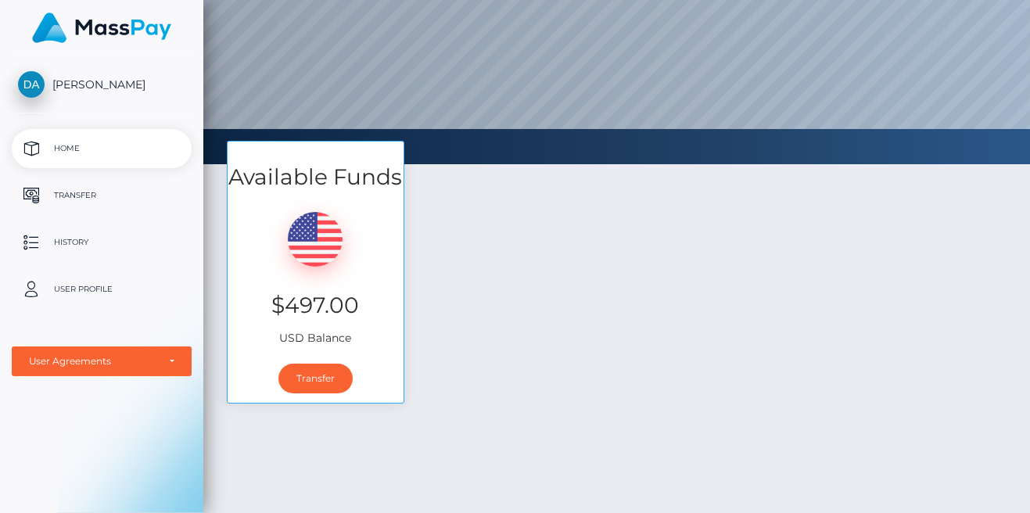
scroll to position [184, 0]
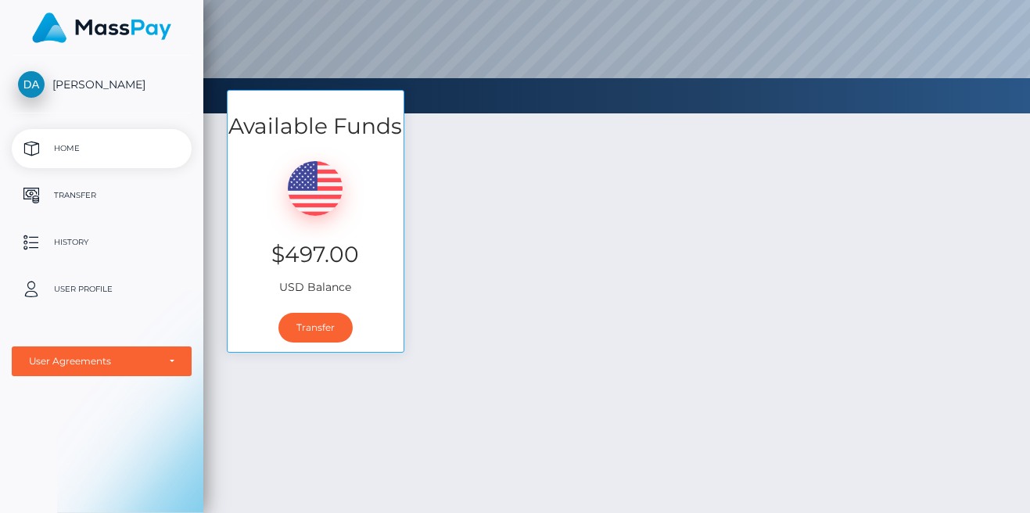
click at [576, 308] on div "Available Funds $497.00 USD Balance Transfer" at bounding box center [616, 229] width 803 height 278
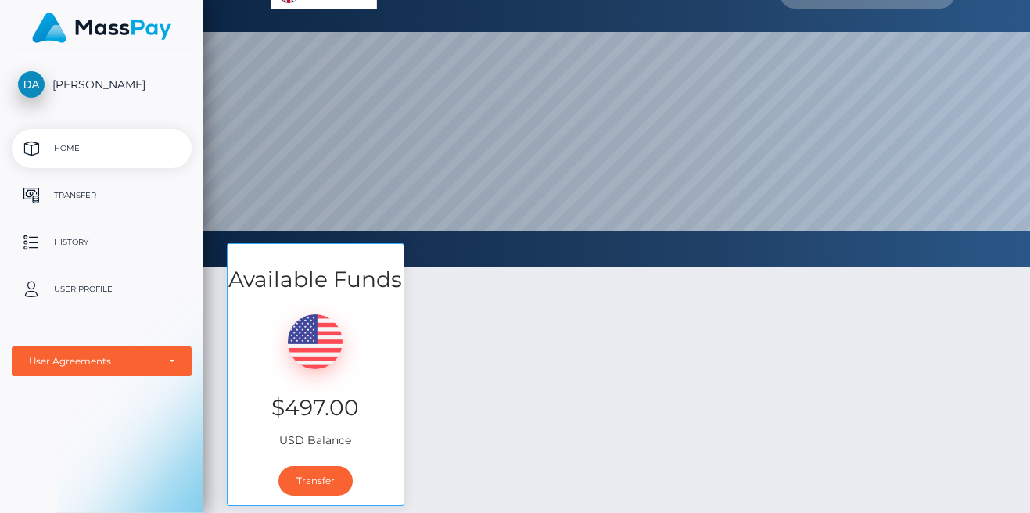
scroll to position [0, 0]
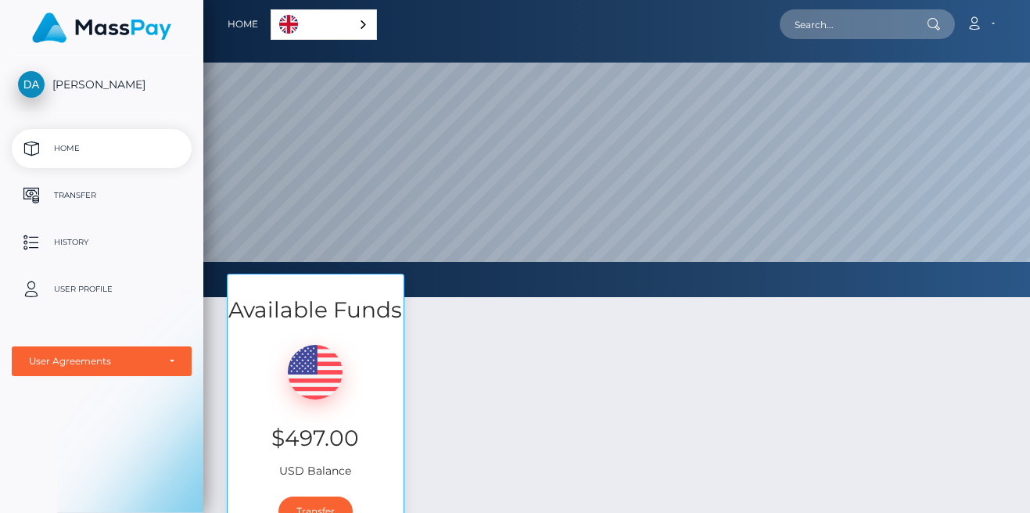
click at [804, 369] on div "Available Funds $497.00 USD Balance Transfer" at bounding box center [616, 413] width 803 height 278
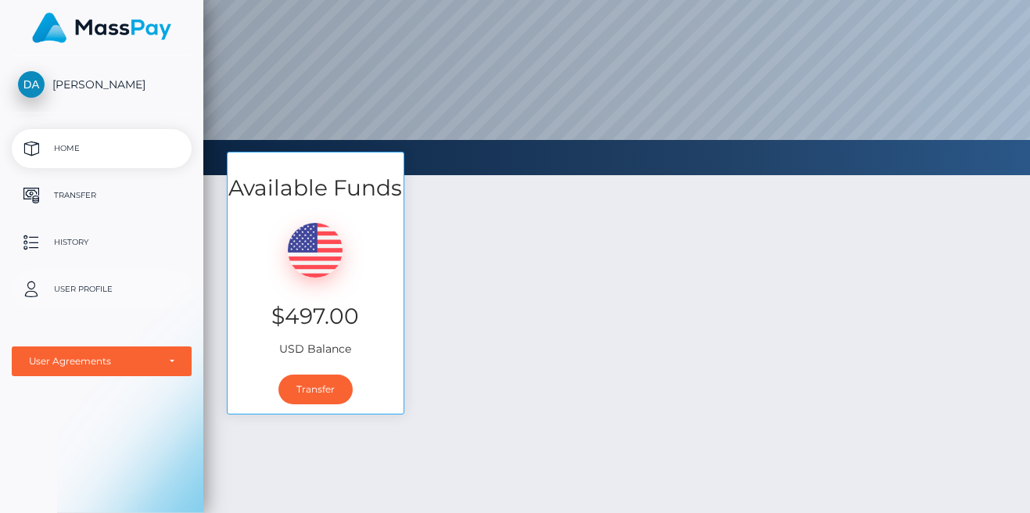
scroll to position [253, 0]
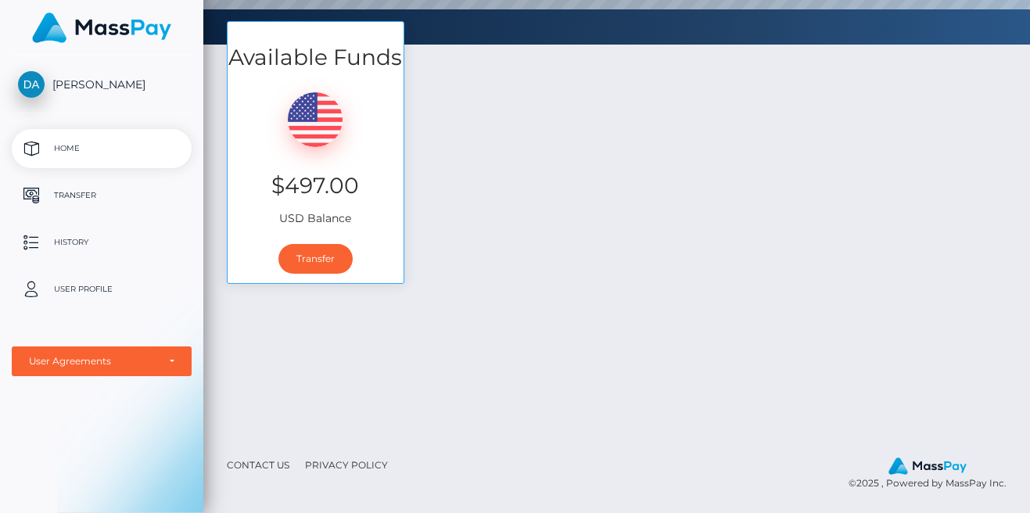
click at [478, 343] on div "Available Funds $497.00 USD Balance Transfer" at bounding box center [616, 229] width 827 height 417
click at [332, 259] on link "Transfer" at bounding box center [315, 259] width 74 height 30
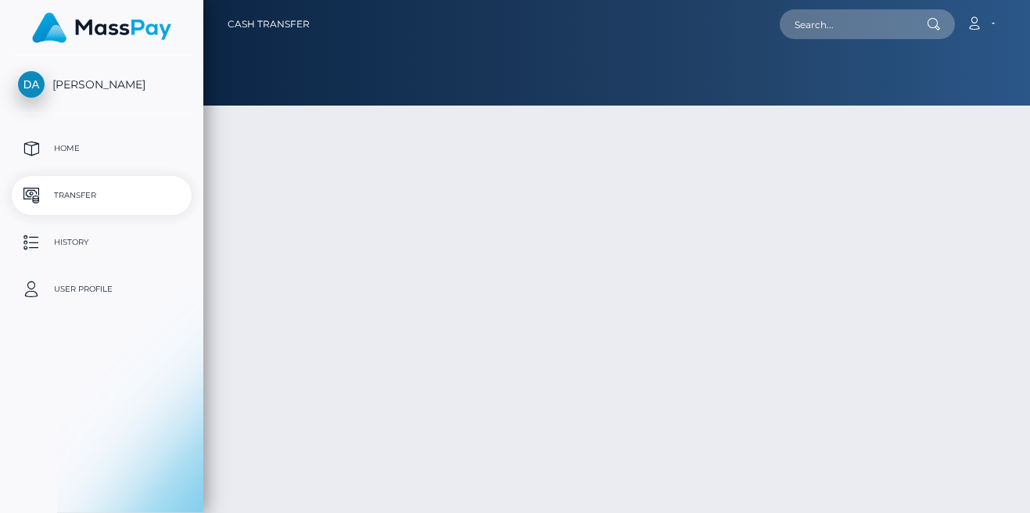
type input "497"
select select
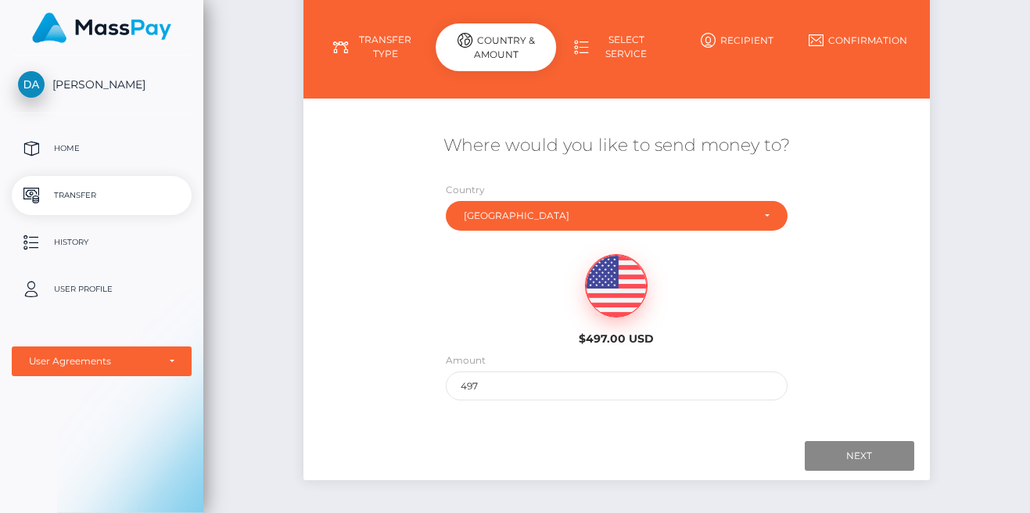
scroll to position [188, 0]
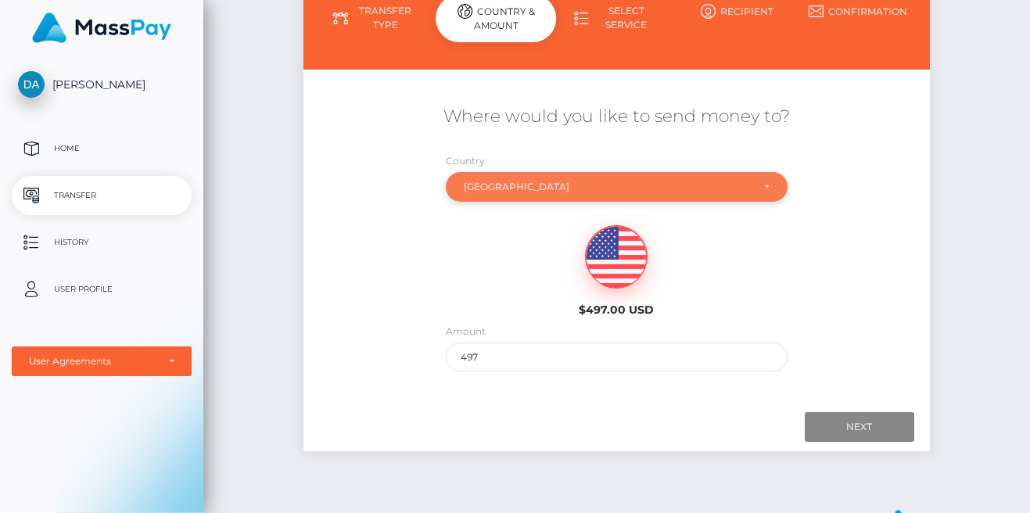
click at [623, 178] on div "[GEOGRAPHIC_DATA]" at bounding box center [617, 187] width 342 height 30
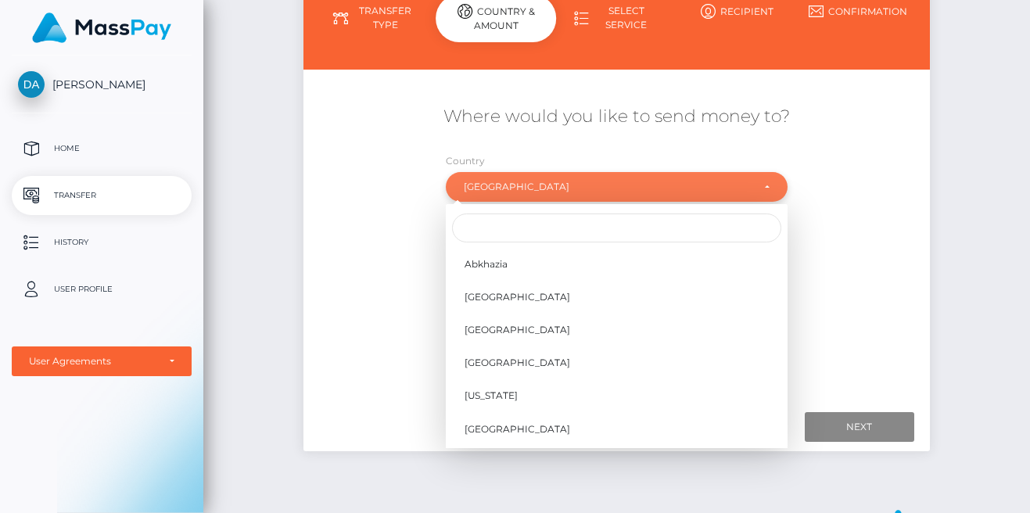
scroll to position [4254, 0]
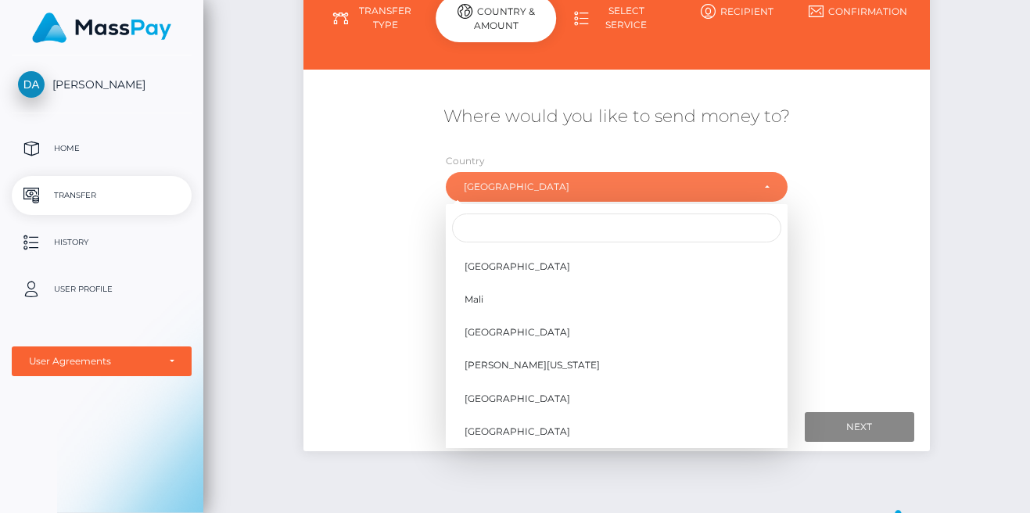
click at [635, 100] on div "Where would you like to send money to?" at bounding box center [616, 125] width 626 height 56
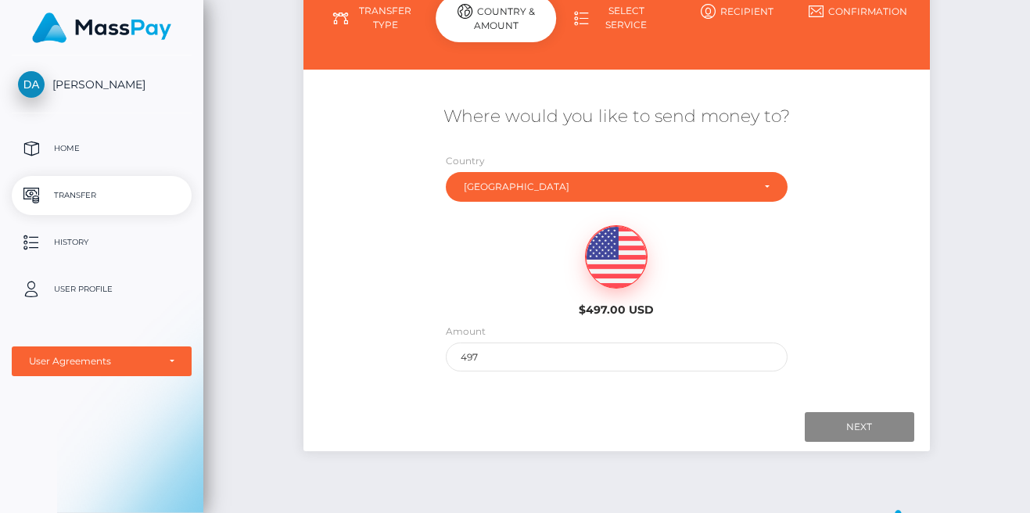
scroll to position [156, 0]
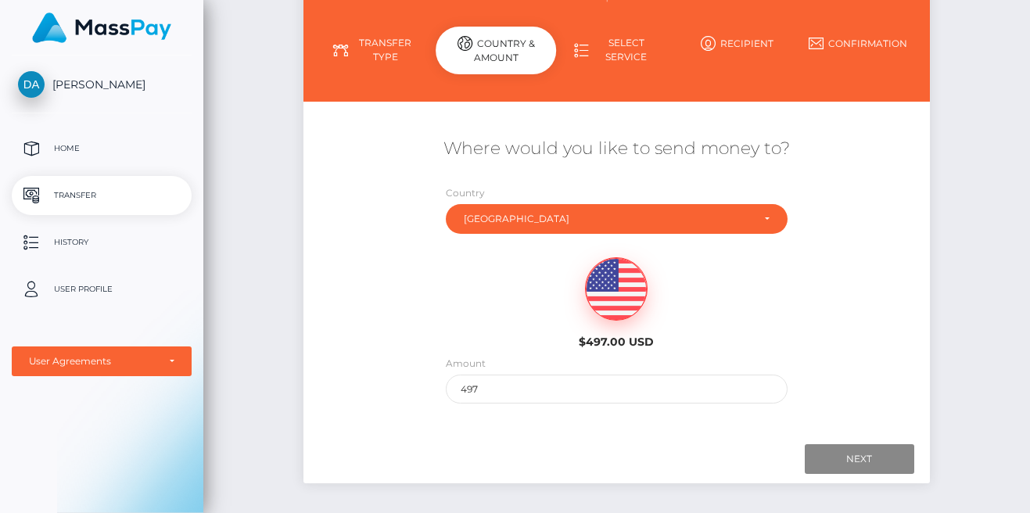
click at [603, 49] on link "Select Service" at bounding box center [616, 50] width 120 height 41
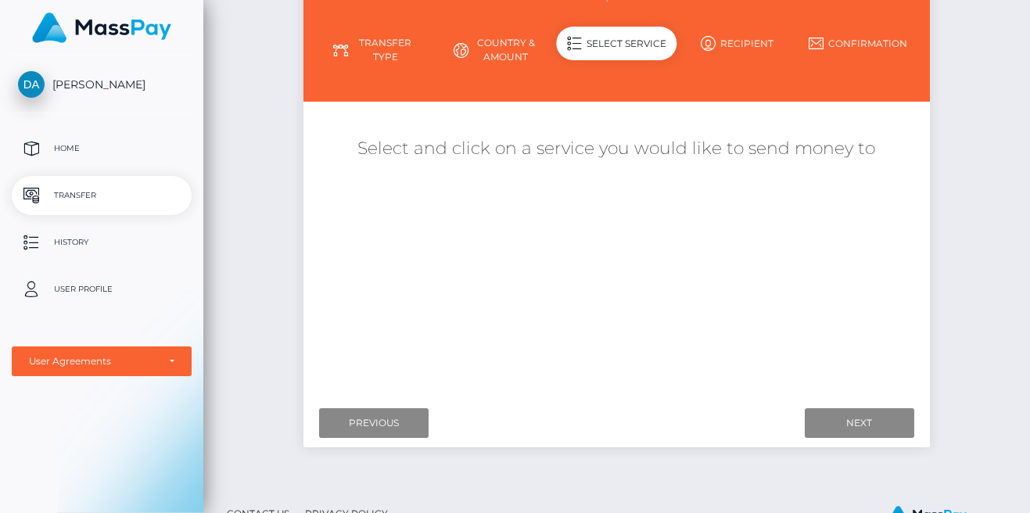
click at [389, 35] on link "Transfer Type" at bounding box center [375, 50] width 120 height 41
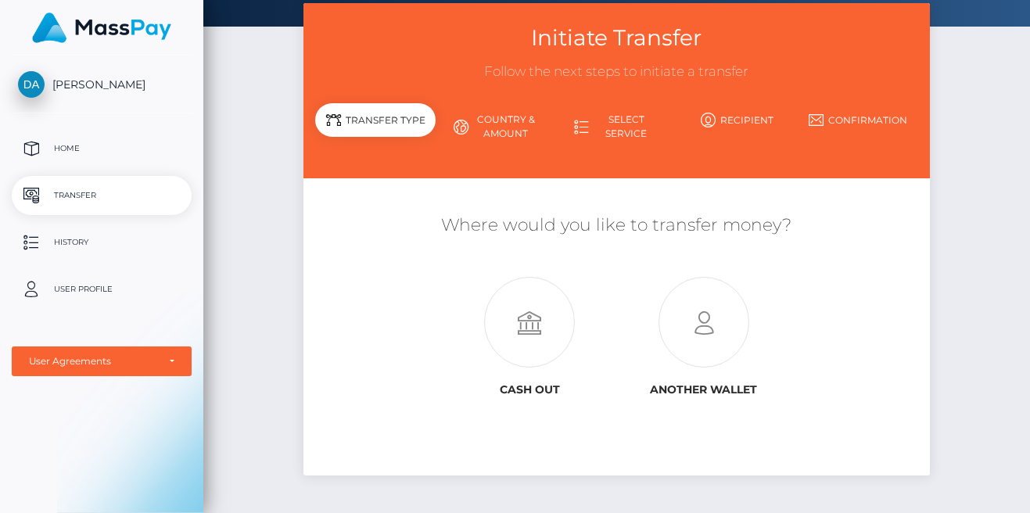
scroll to position [91, 0]
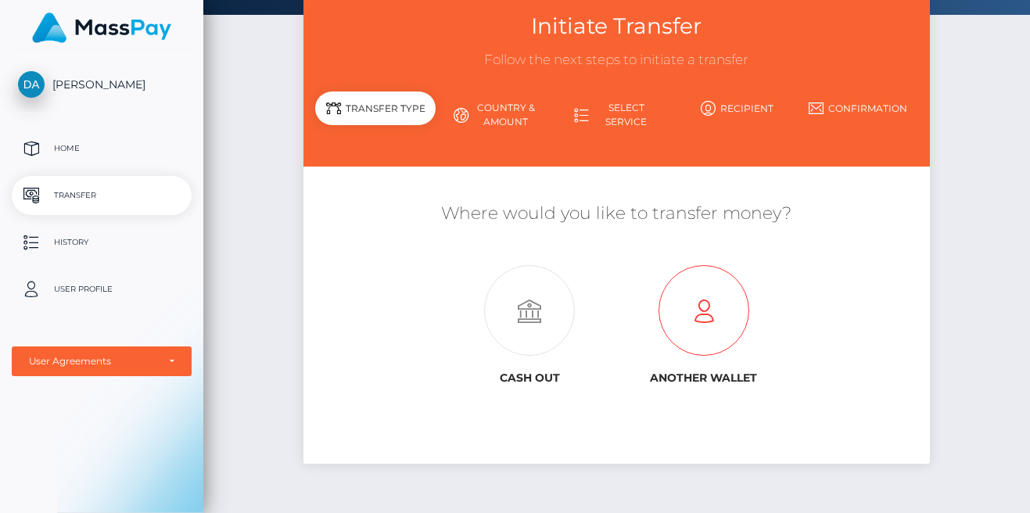
click at [716, 321] on icon at bounding box center [703, 311] width 174 height 91
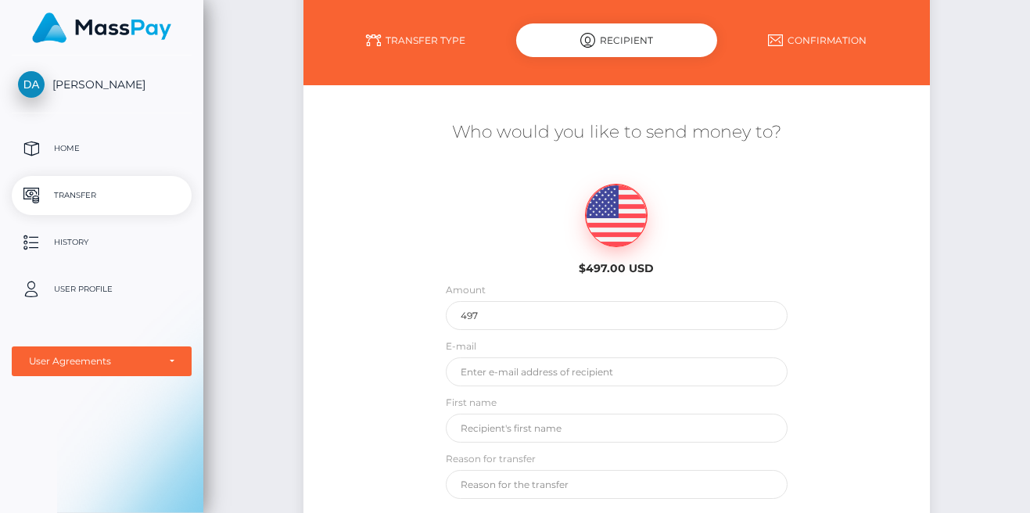
scroll to position [188, 0]
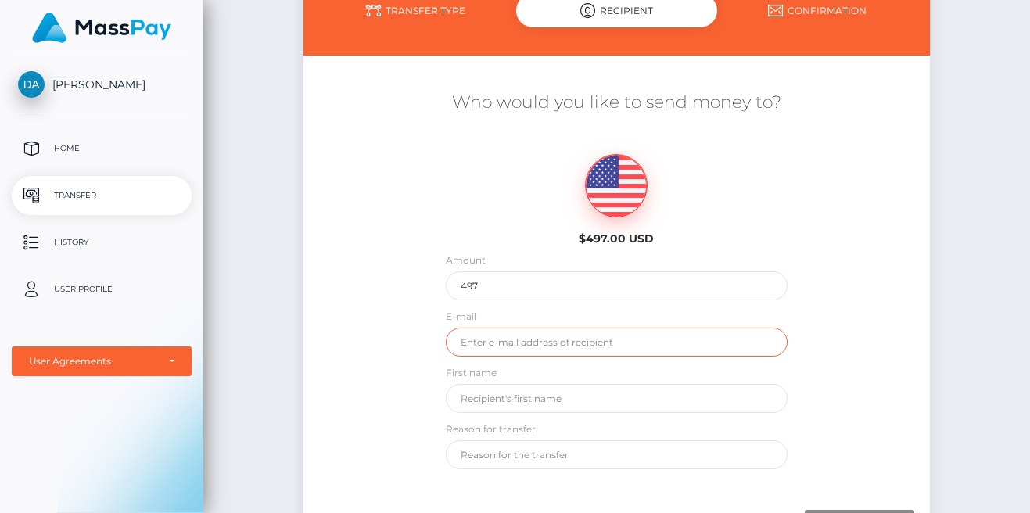
click at [540, 342] on input "email" at bounding box center [617, 342] width 342 height 29
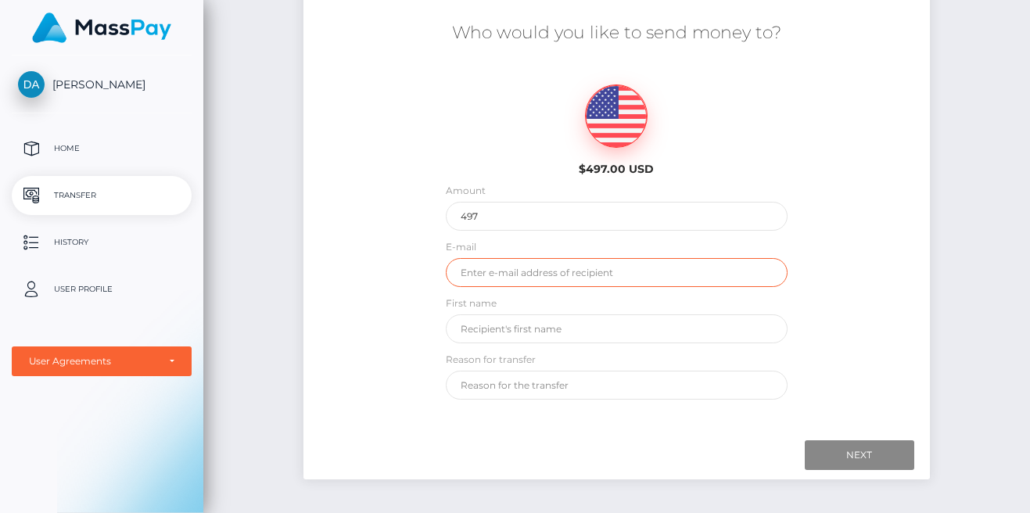
scroll to position [260, 0]
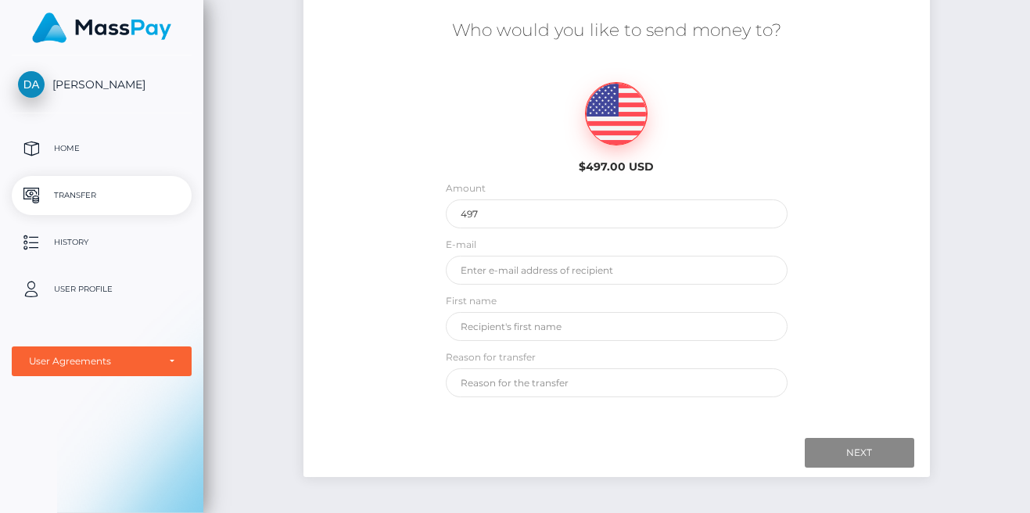
click at [540, 342] on div "First name" at bounding box center [616, 320] width 365 height 56
click at [536, 381] on input "text" at bounding box center [617, 382] width 342 height 29
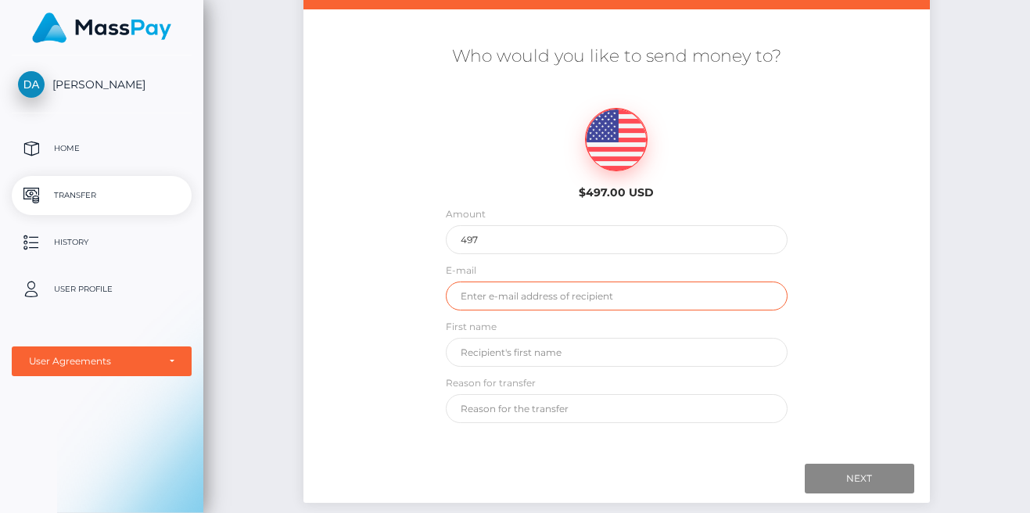
click at [549, 302] on input "email" at bounding box center [617, 296] width 342 height 29
type input "contact@muchodineroagency.com"
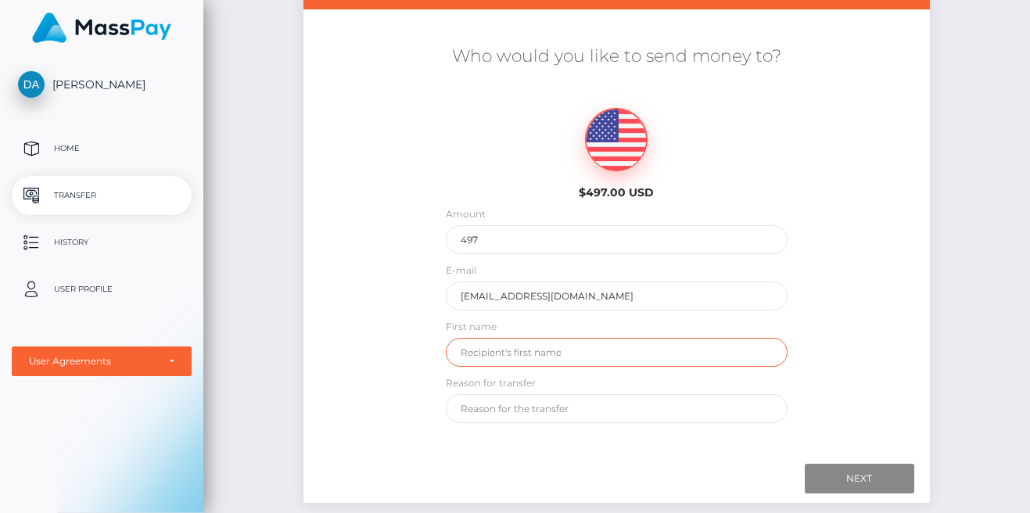
click at [586, 350] on input "text" at bounding box center [617, 352] width 342 height 29
type input "Damian"
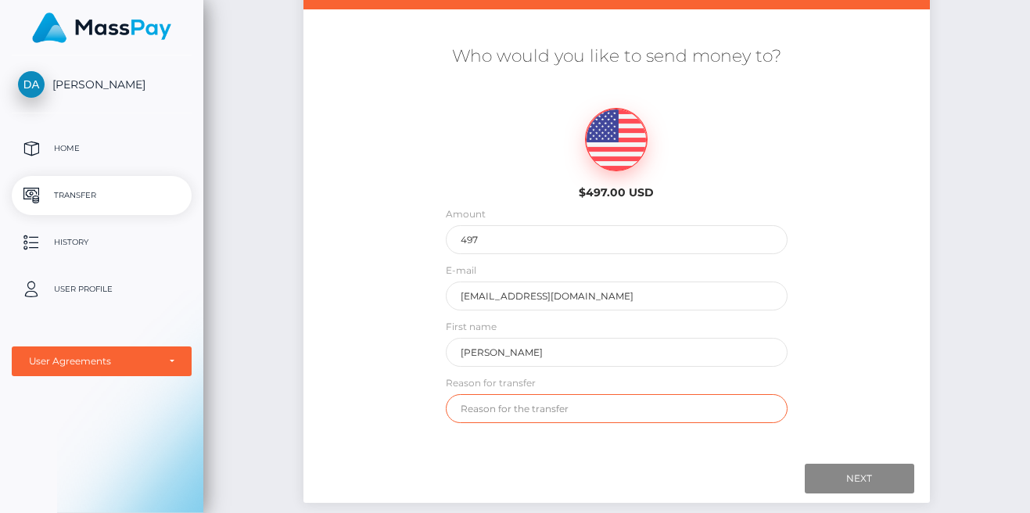
click at [569, 401] on input "text" at bounding box center [617, 408] width 342 height 29
type input "payout"
click at [859, 475] on input "Next" at bounding box center [859, 479] width 109 height 30
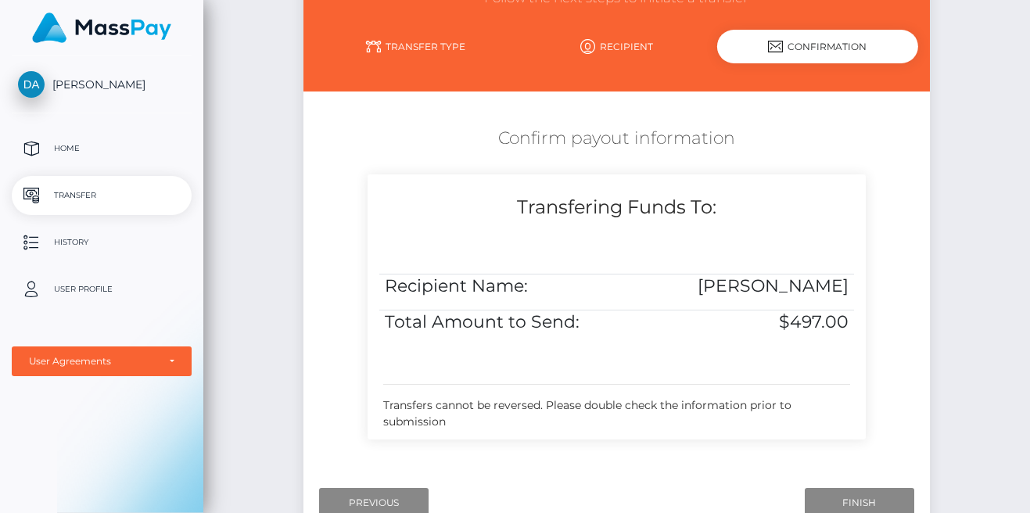
scroll to position [228, 0]
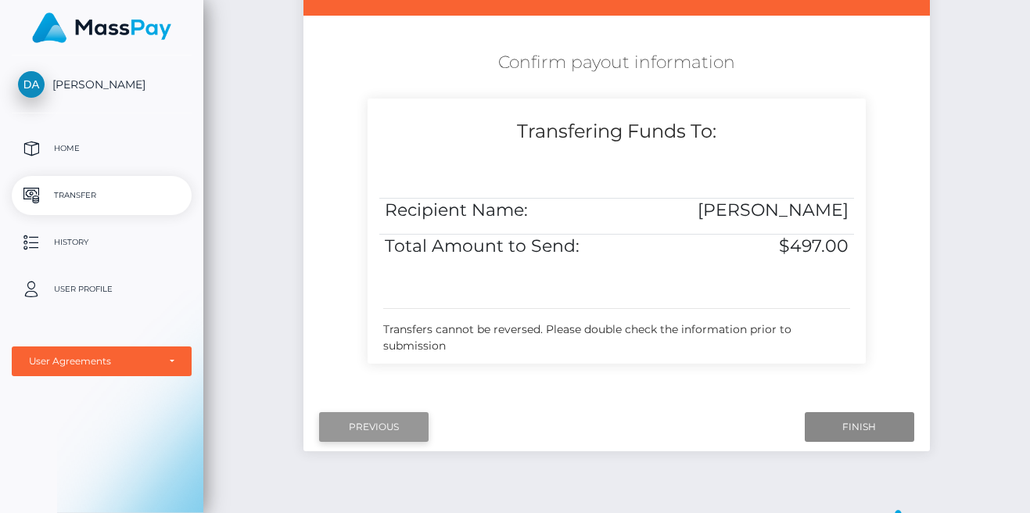
click at [381, 425] on input "Previous" at bounding box center [373, 427] width 109 height 30
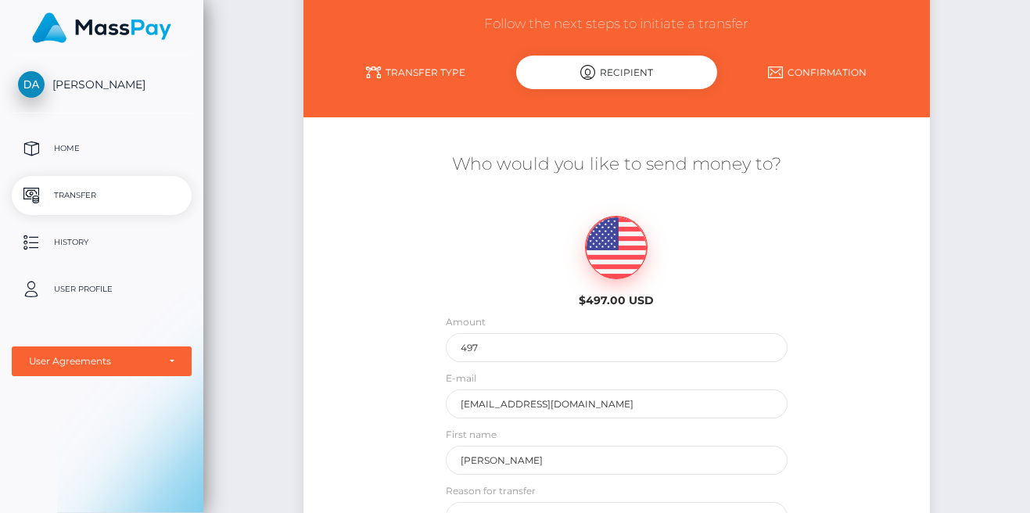
scroll to position [0, 0]
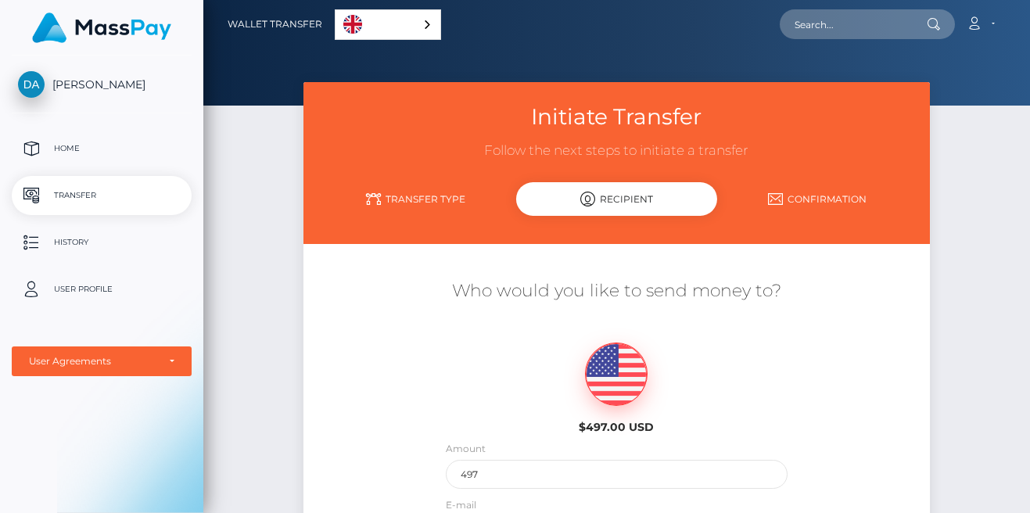
click at [418, 200] on link "Transfer Type" at bounding box center [415, 198] width 201 height 27
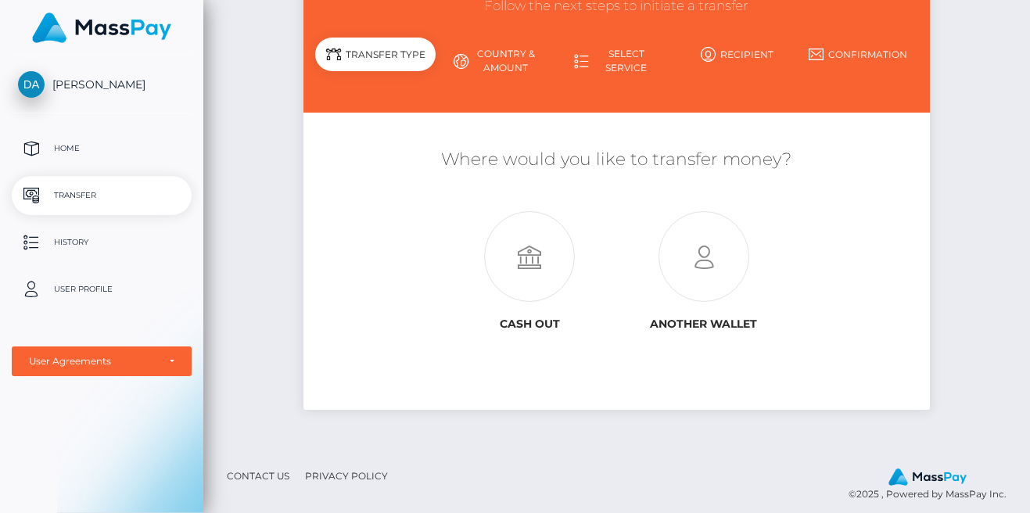
scroll to position [156, 0]
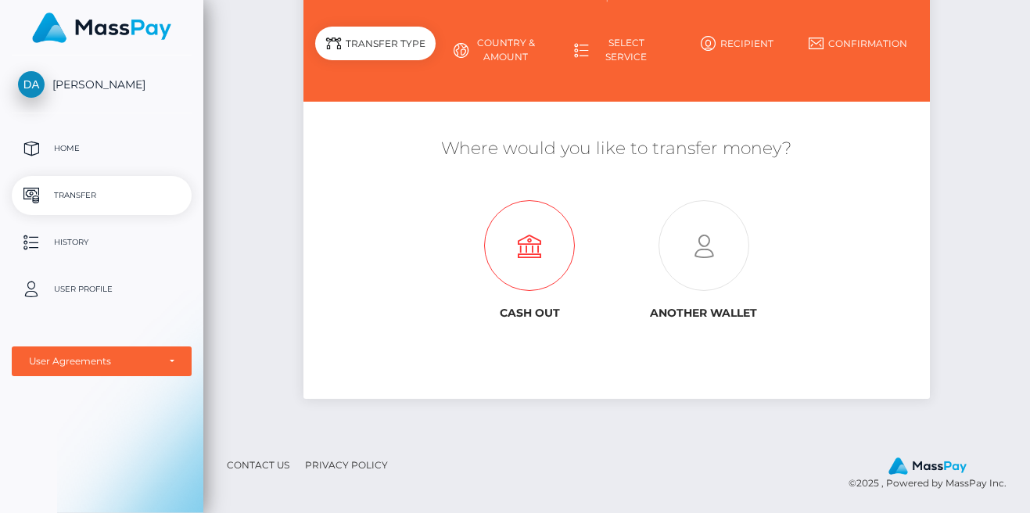
click at [526, 285] on icon at bounding box center [530, 246] width 174 height 91
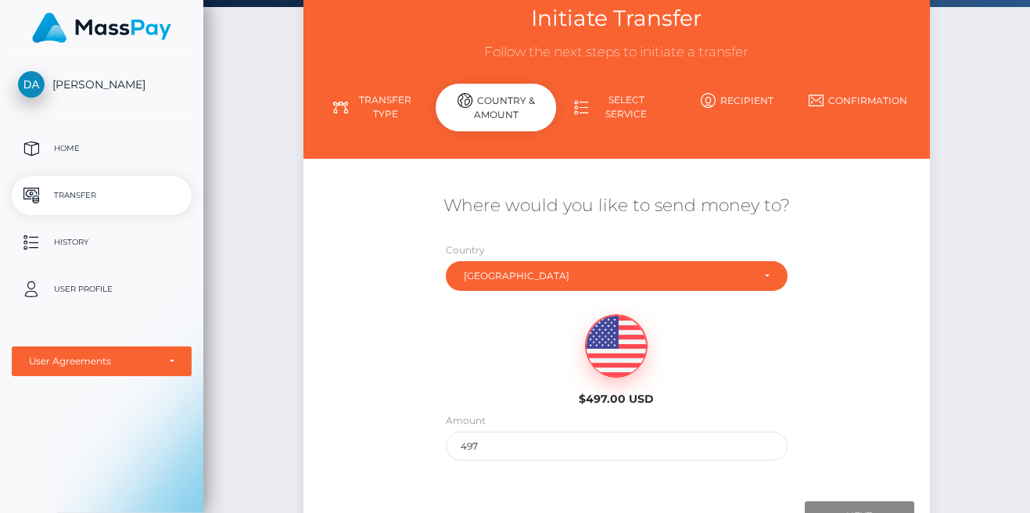
scroll to position [71, 0]
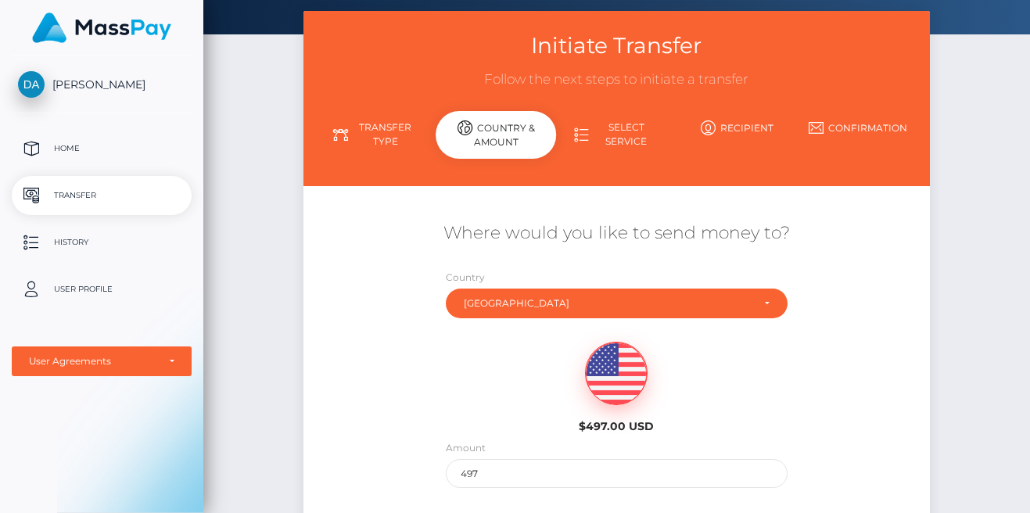
click at [617, 145] on link "Select Service" at bounding box center [616, 134] width 120 height 41
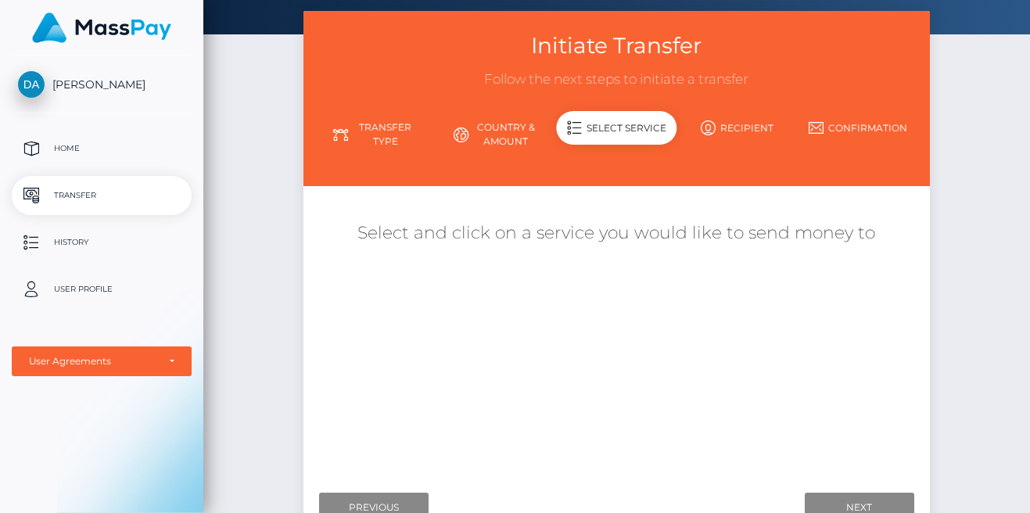
click at [617, 242] on h5 "Select and click on a service you would like to send money to" at bounding box center [616, 233] width 603 height 24
click at [569, 288] on div "Where would you like to send money to? Country Abkhazia [GEOGRAPHIC_DATA] [GEOG…" at bounding box center [616, 337] width 603 height 278
click at [590, 239] on h5 "Select and click on a service you would like to send money to" at bounding box center [616, 233] width 603 height 24
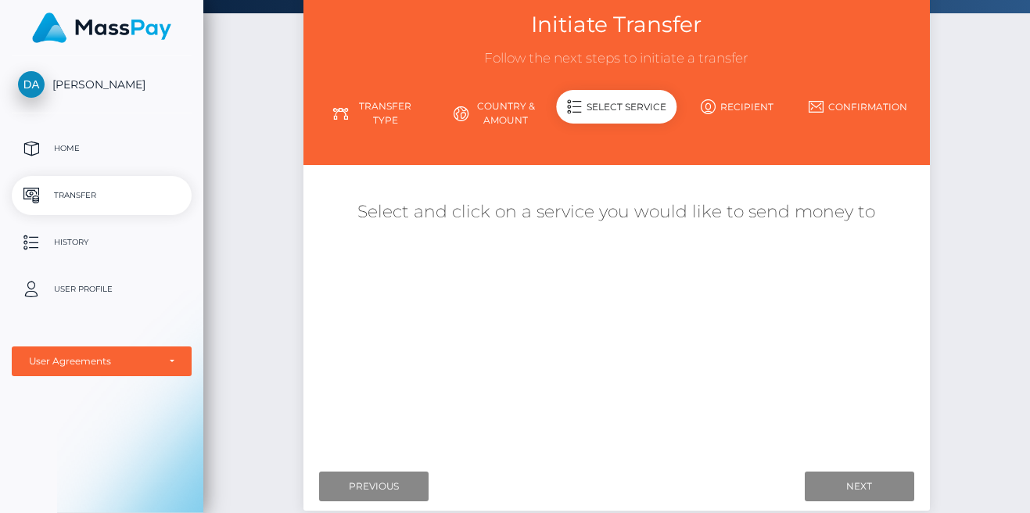
scroll to position [93, 0]
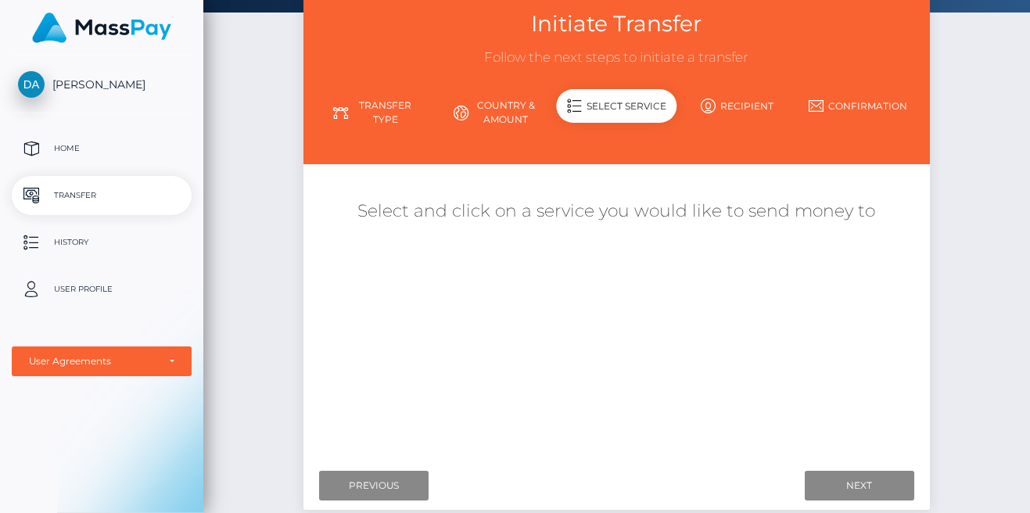
click at [551, 232] on div "Where would you like to send money to? Country Abkhazia [GEOGRAPHIC_DATA] [GEOG…" at bounding box center [616, 315] width 603 height 278
click at [574, 338] on div "Where would you like to send money to? Country Abkhazia [GEOGRAPHIC_DATA] [GEOG…" at bounding box center [616, 315] width 603 height 278
click at [574, 220] on h5 "Select and click on a service you would like to send money to" at bounding box center [616, 211] width 603 height 24
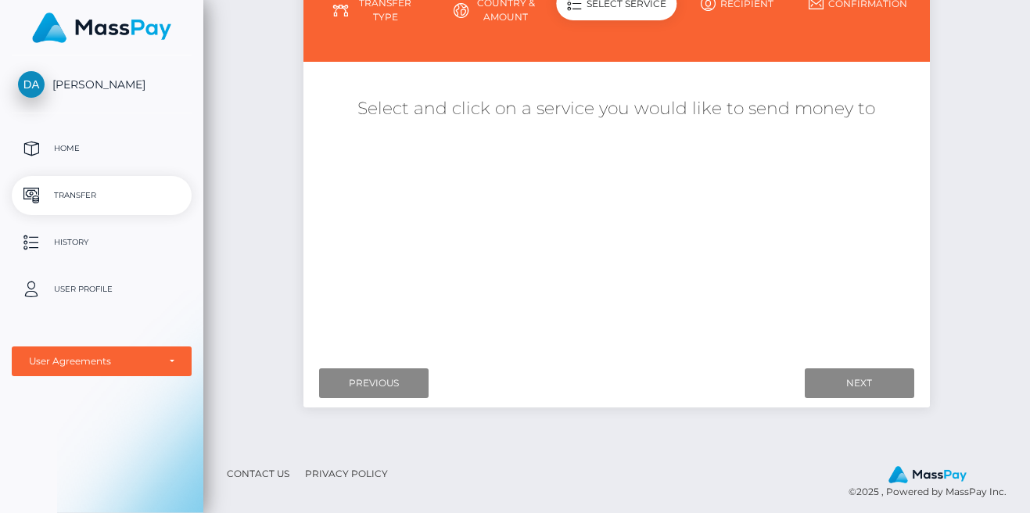
scroll to position [195, 0]
click at [574, 220] on div "Where would you like to send money to? Country Abkhazia [GEOGRAPHIC_DATA] [GEOG…" at bounding box center [616, 213] width 603 height 278
click at [583, 315] on div "Where would you like to send money to? Country Abkhazia [GEOGRAPHIC_DATA] [GEOG…" at bounding box center [616, 213] width 603 height 278
click at [581, 239] on div "Where would you like to send money to? Country Abkhazia [GEOGRAPHIC_DATA] [GEOG…" at bounding box center [616, 213] width 603 height 278
click at [620, 217] on div "Where would you like to send money to? Country Abkhazia [GEOGRAPHIC_DATA] [GEOG…" at bounding box center [616, 213] width 603 height 278
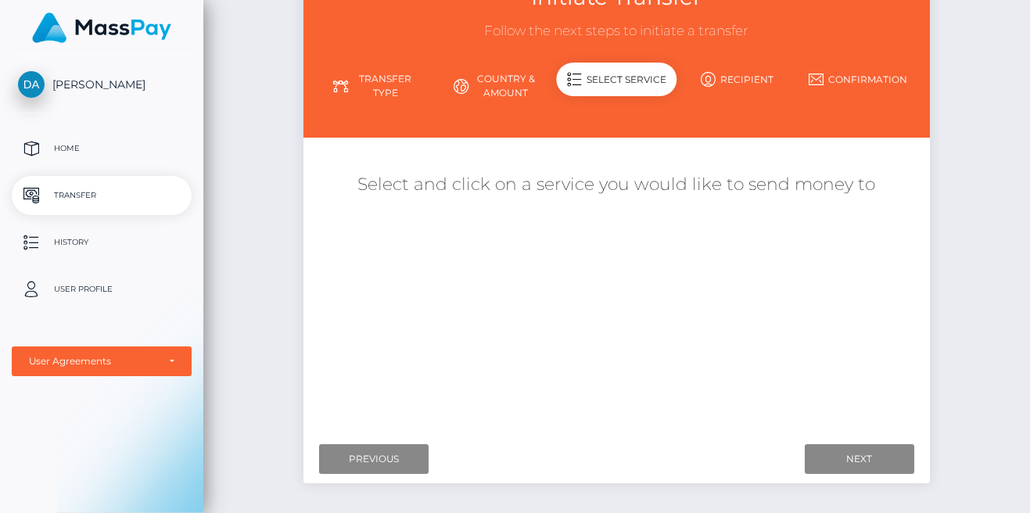
scroll to position [120, 0]
click at [487, 95] on link "Country & Amount" at bounding box center [496, 85] width 120 height 41
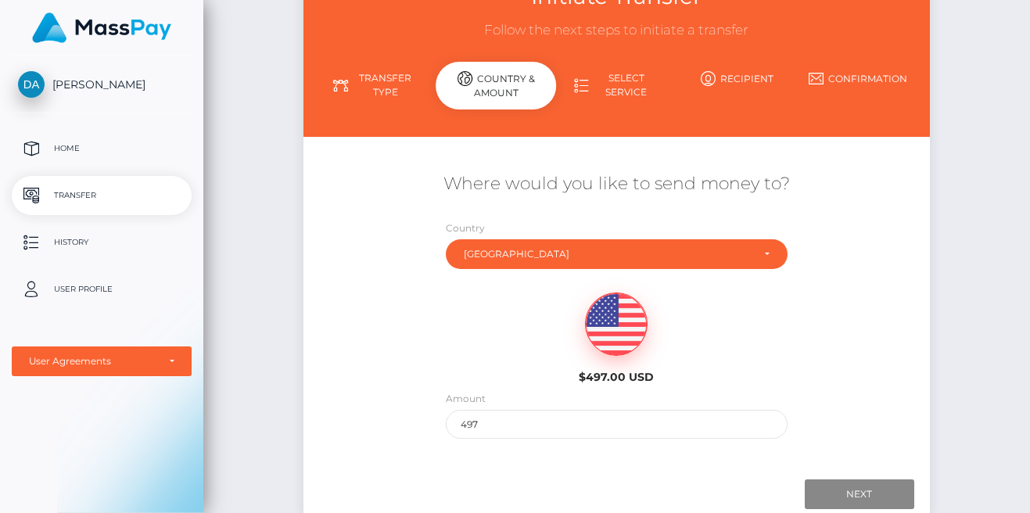
click at [580, 81] on icon at bounding box center [581, 85] width 15 height 15
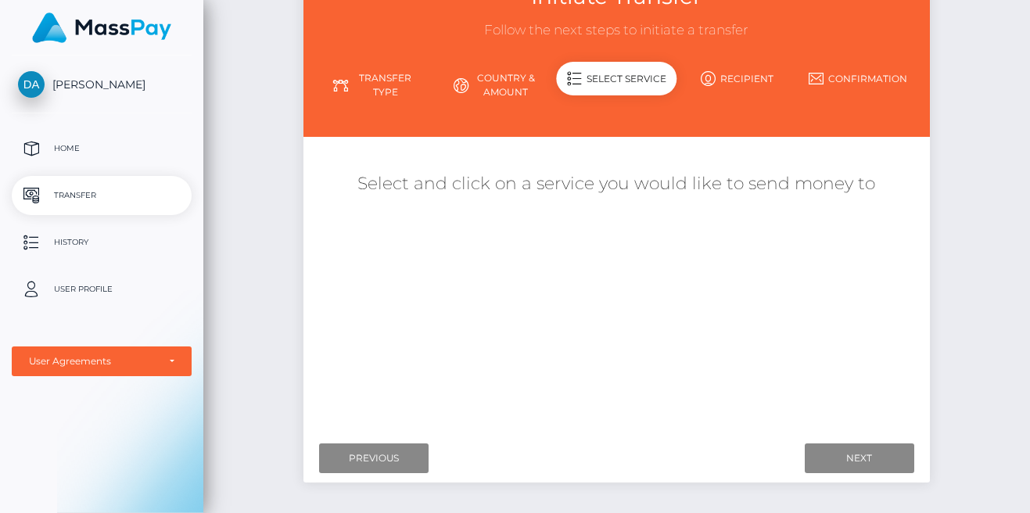
click at [735, 81] on link "Recipient" at bounding box center [737, 78] width 120 height 27
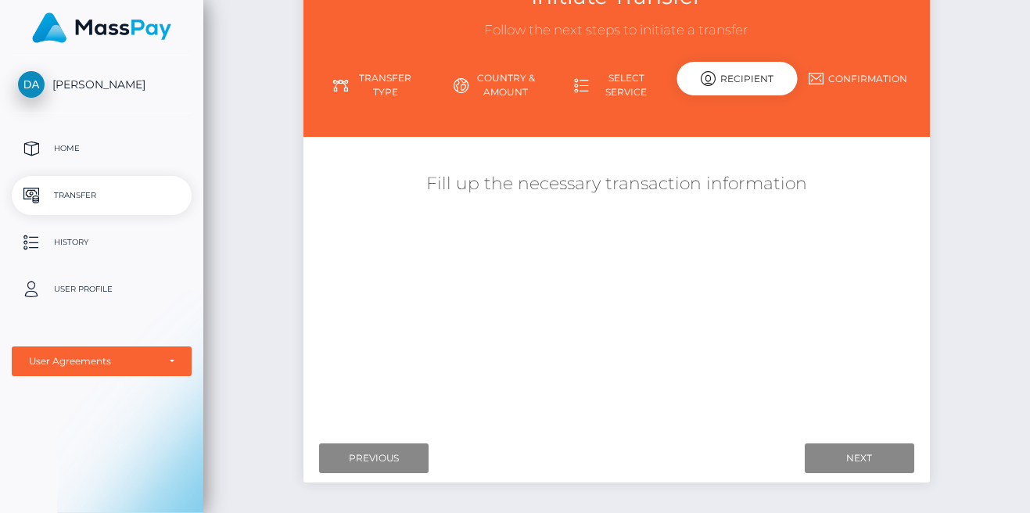
click at [615, 79] on link "Select Service" at bounding box center [616, 85] width 120 height 41
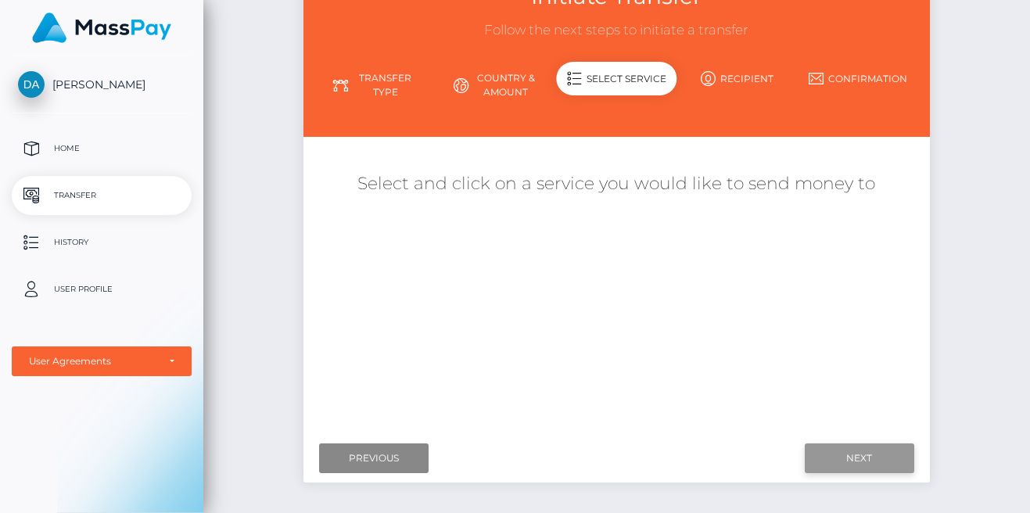
click at [876, 454] on input "Next" at bounding box center [859, 458] width 109 height 30
click at [637, 371] on div "Where would you like to send money to? Country Abkhazia [GEOGRAPHIC_DATA] [GEOG…" at bounding box center [616, 288] width 603 height 278
click at [504, 94] on link "Country & Amount" at bounding box center [496, 85] width 120 height 41
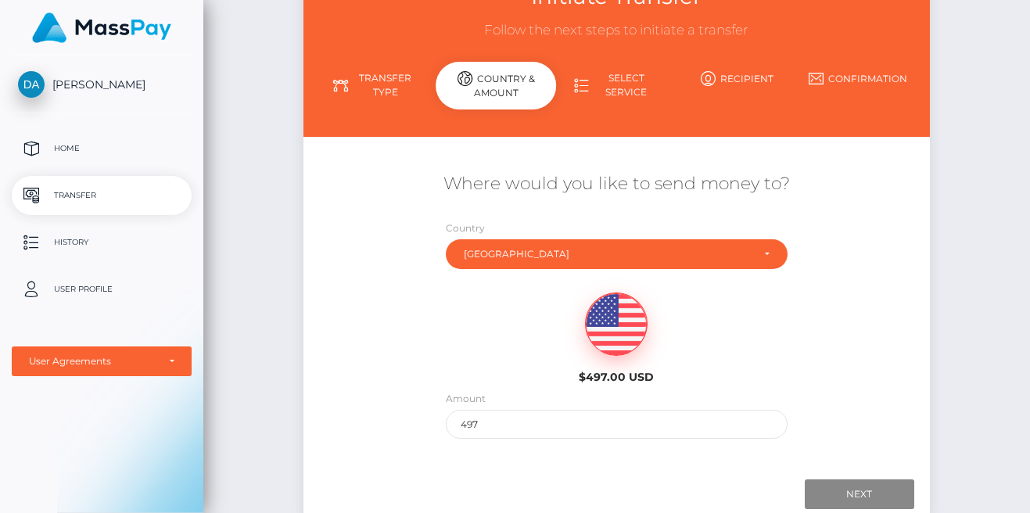
click at [402, 83] on link "Transfer Type" at bounding box center [375, 85] width 120 height 41
click at [371, 96] on link "Transfer Type" at bounding box center [375, 85] width 120 height 41
click at [364, 84] on link "Transfer Type" at bounding box center [375, 85] width 120 height 41
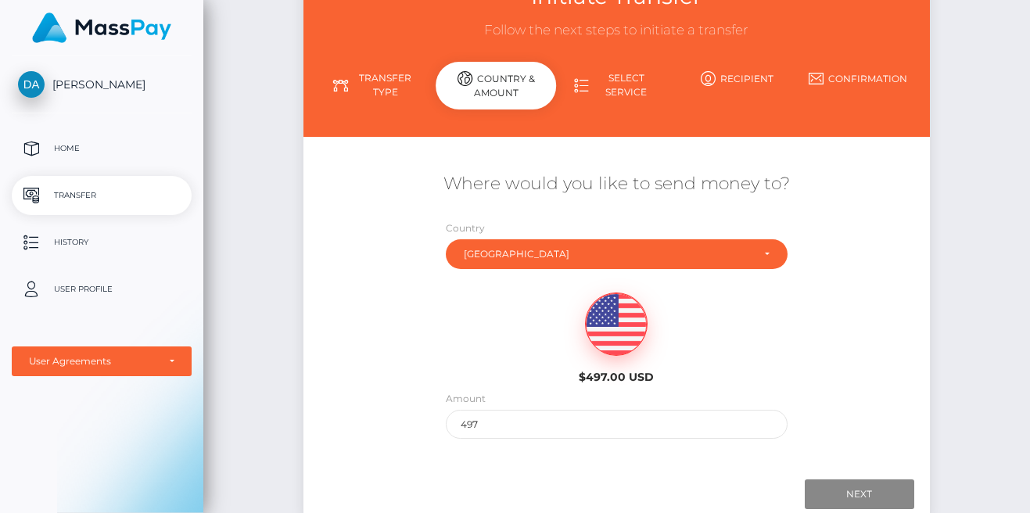
click at [605, 81] on link "Select Service" at bounding box center [616, 85] width 120 height 41
